Goal: Task Accomplishment & Management: Manage account settings

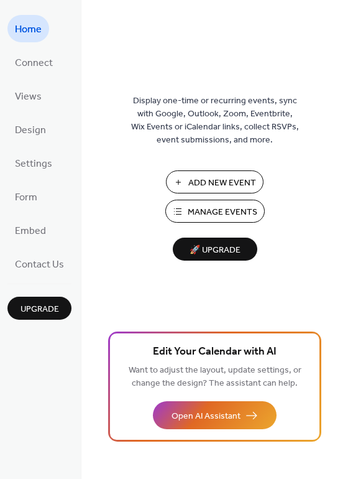
click at [178, 209] on button "Manage Events" at bounding box center [214, 210] width 99 height 23
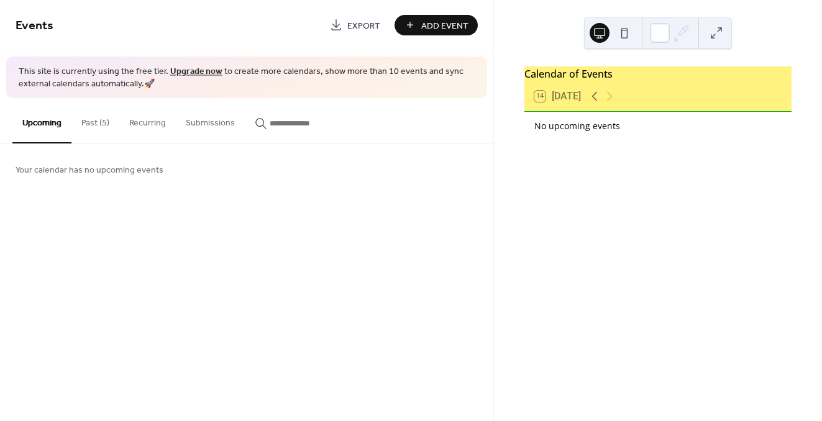
click at [95, 126] on button "Past (5)" at bounding box center [95, 120] width 48 height 44
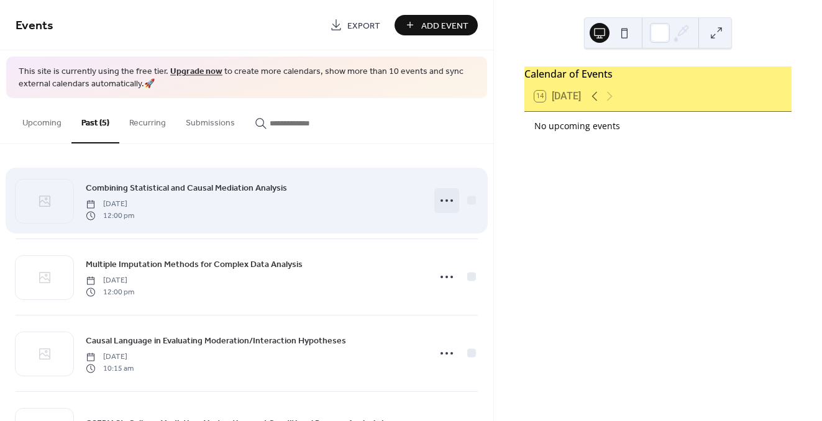
click at [444, 196] on icon at bounding box center [447, 201] width 20 height 20
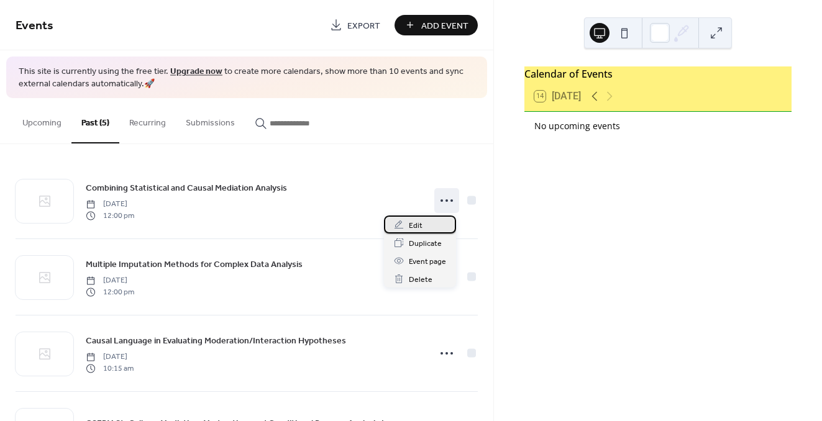
click at [432, 226] on div "Edit" at bounding box center [420, 225] width 72 height 18
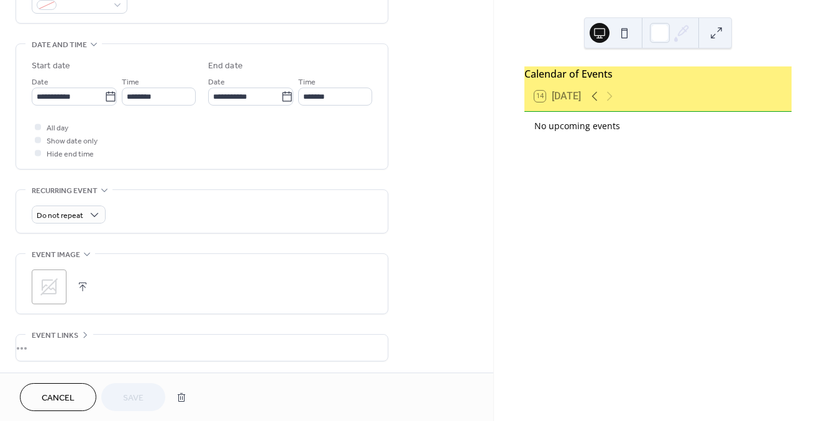
scroll to position [457, 0]
